Goal: Navigation & Orientation: Find specific page/section

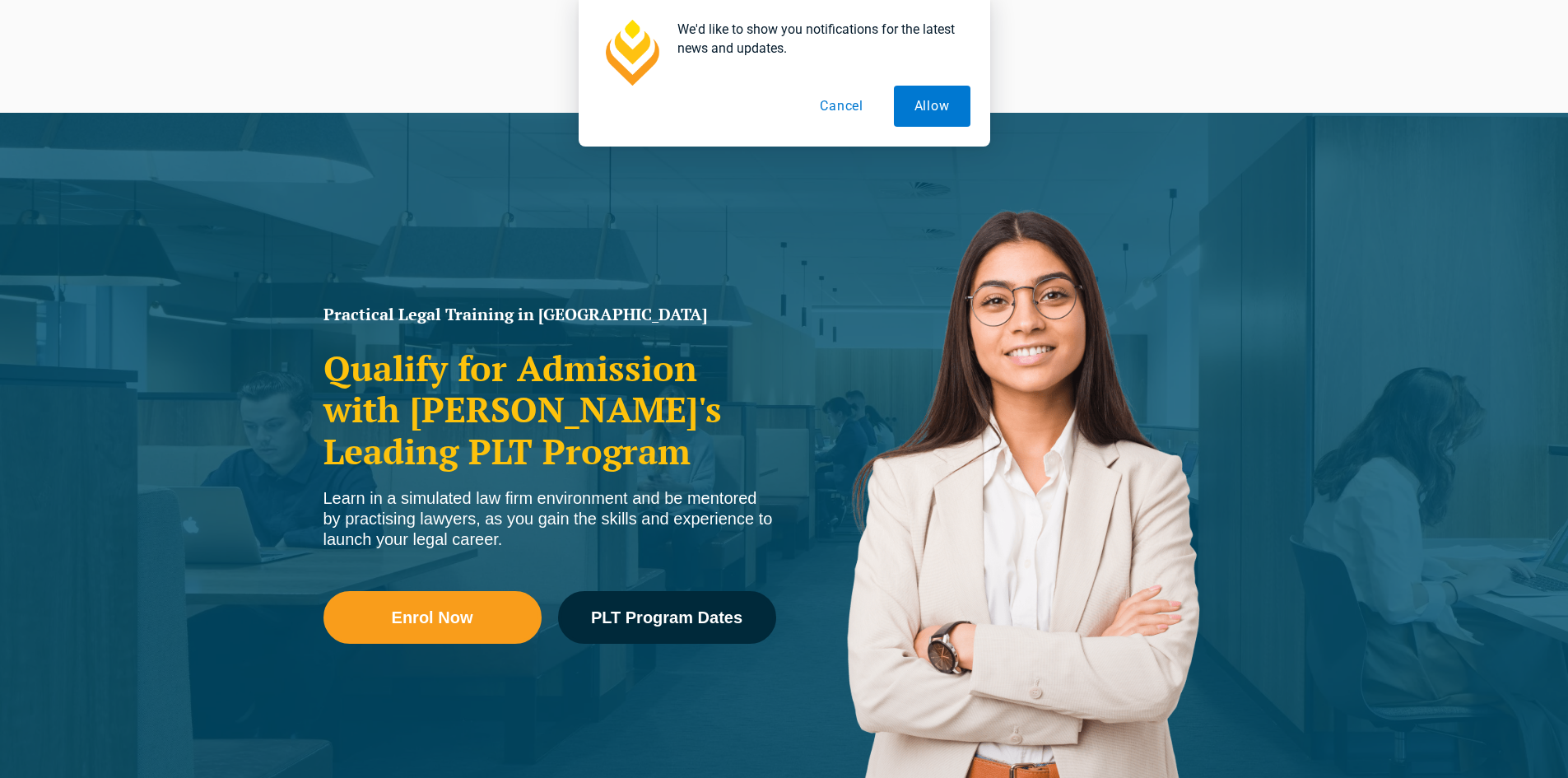
click at [866, 109] on button "Cancel" at bounding box center [841, 106] width 84 height 41
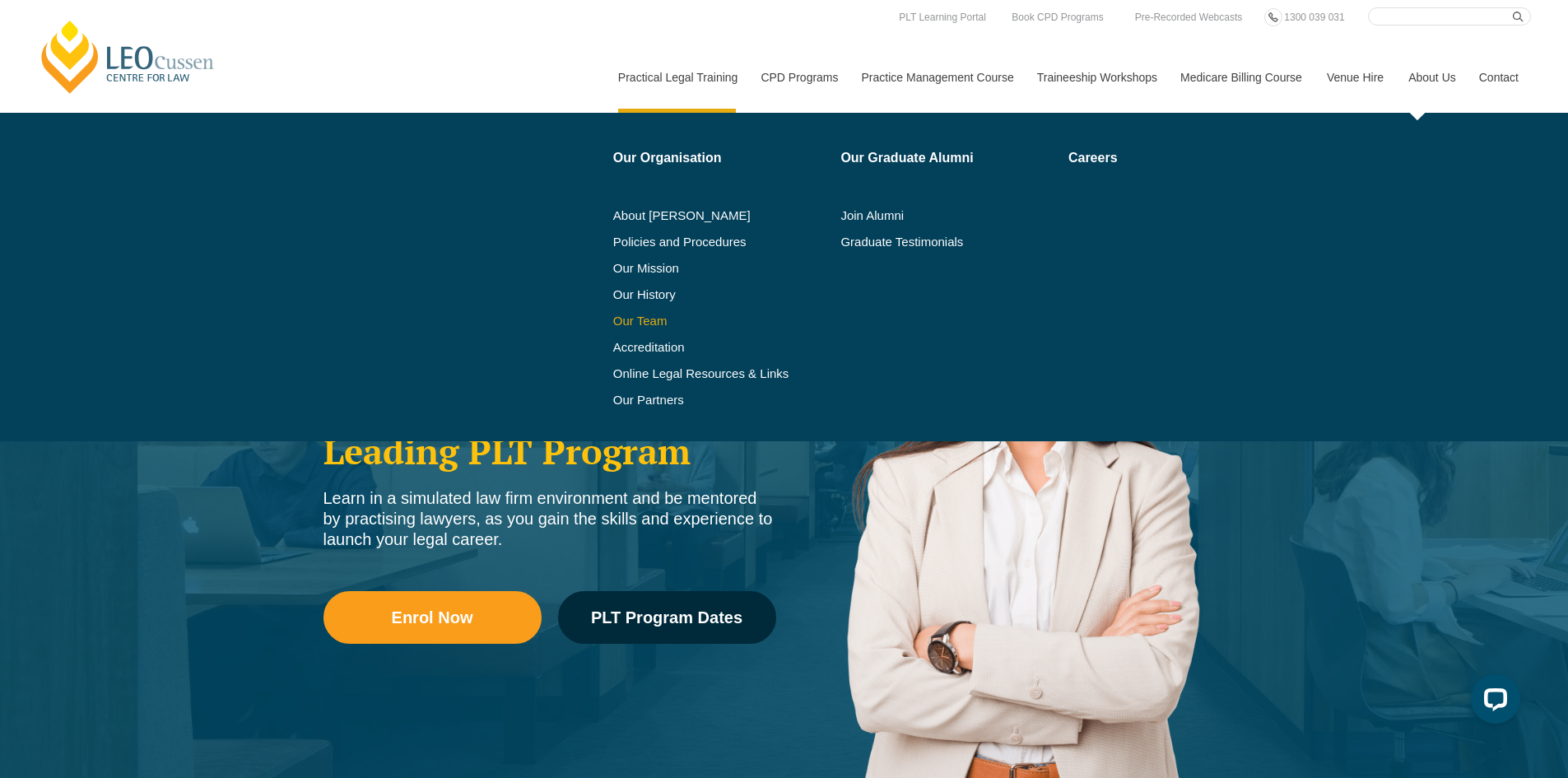
click at [669, 317] on link "Our Team" at bounding box center [721, 321] width 216 height 13
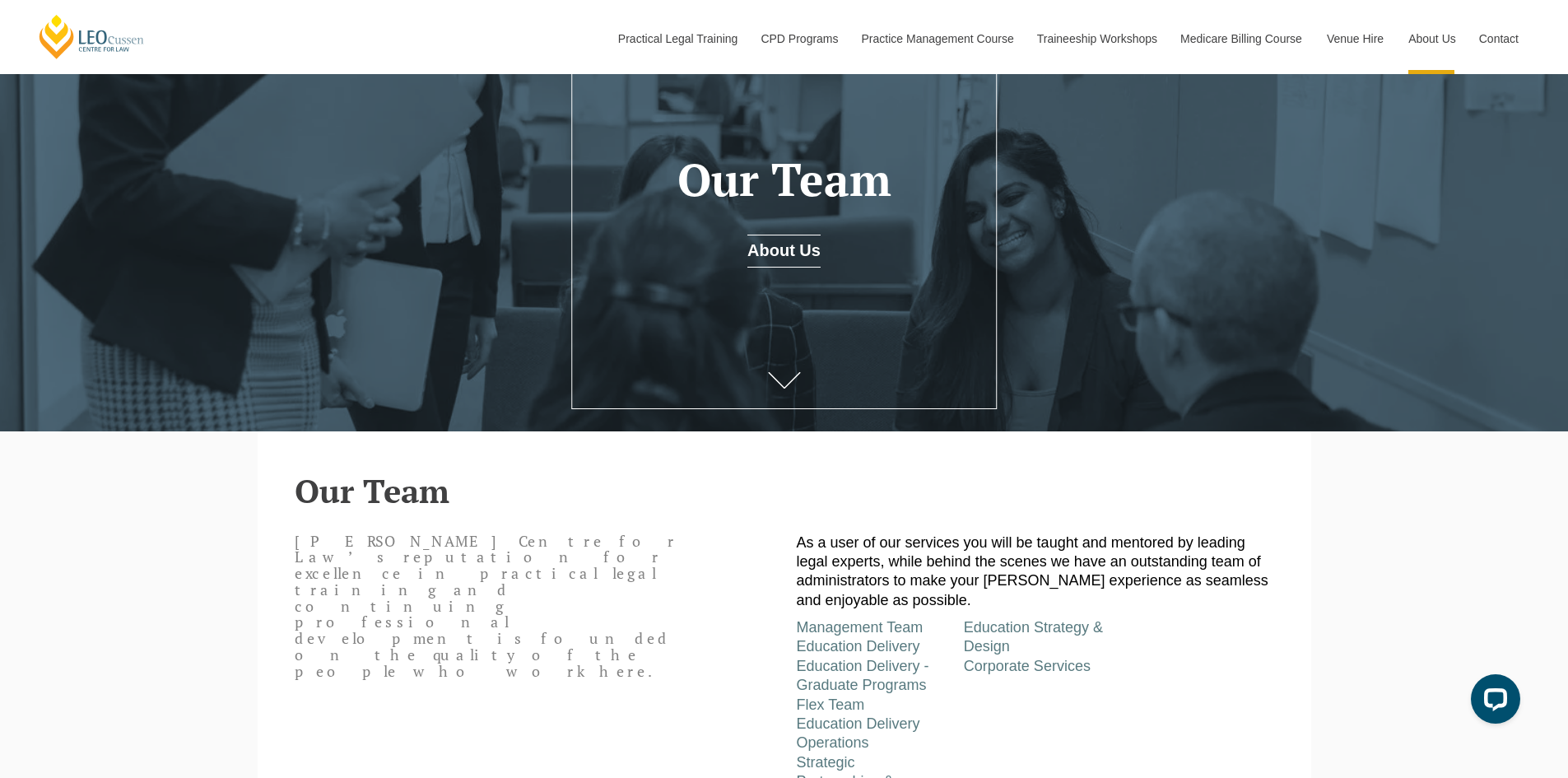
scroll to position [412, 0]
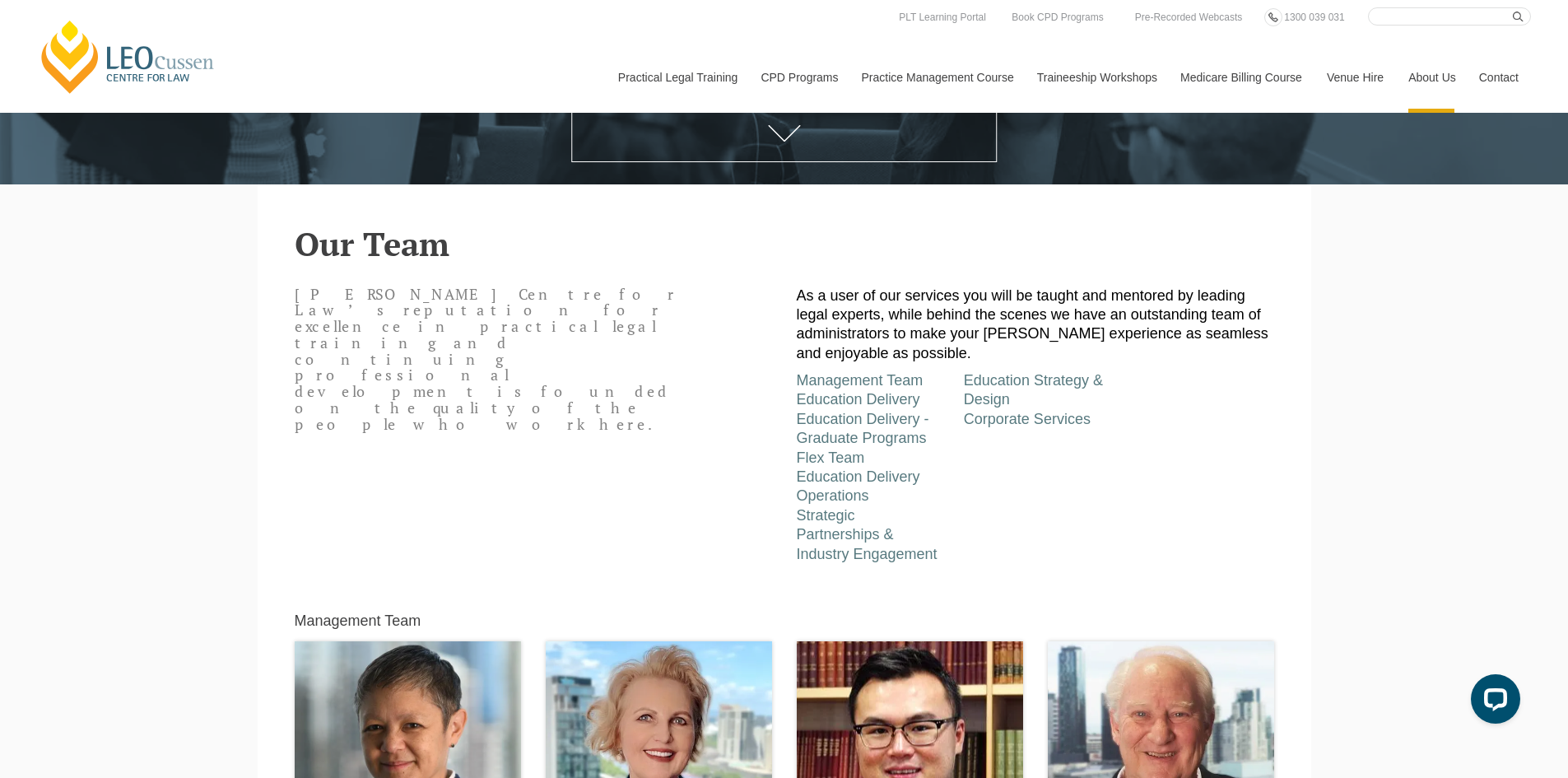
click at [1375, 71] on link "Venue Hire" at bounding box center [1355, 78] width 82 height 71
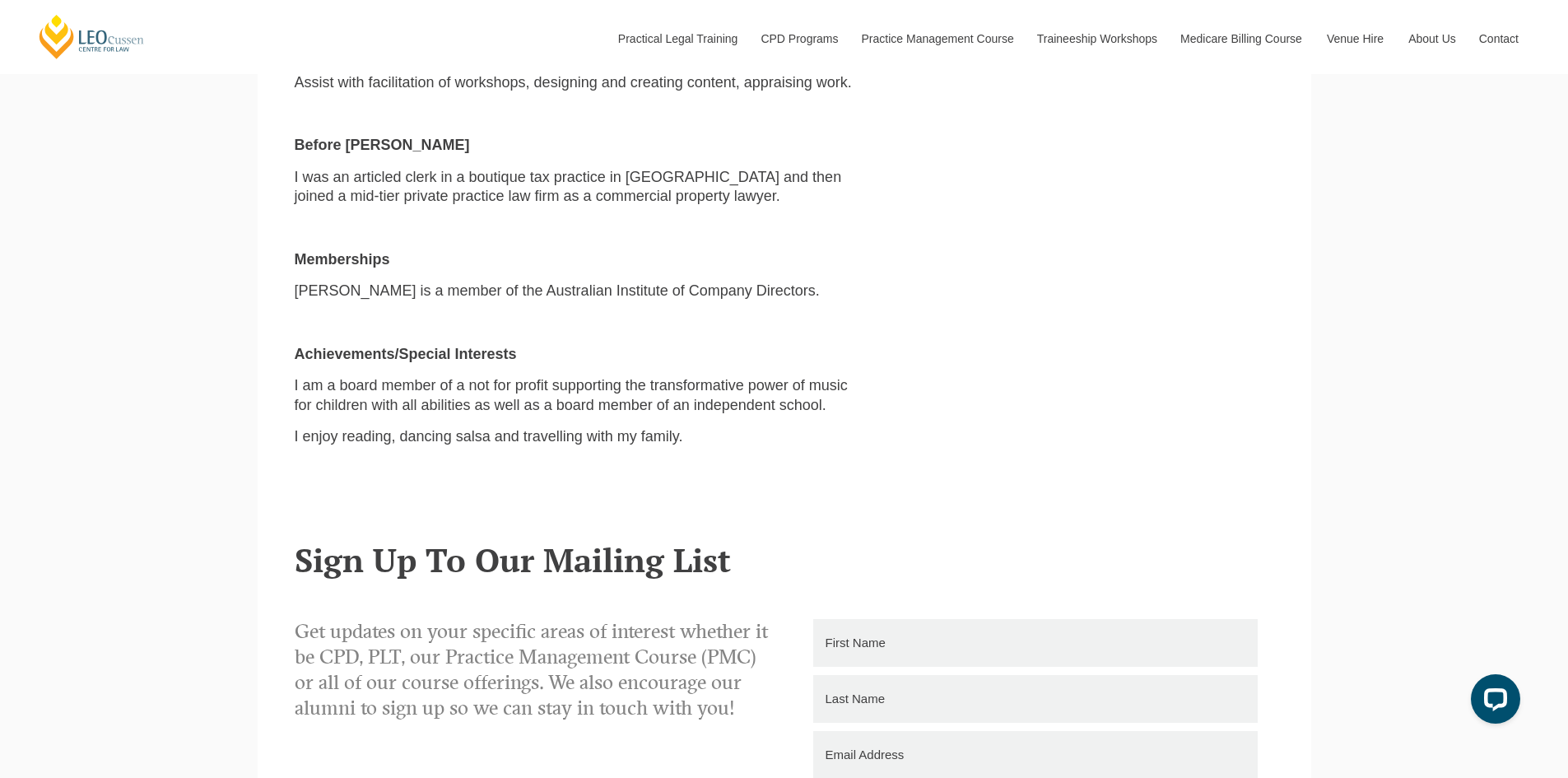
scroll to position [988, 0]
